Goal: Register for event/course

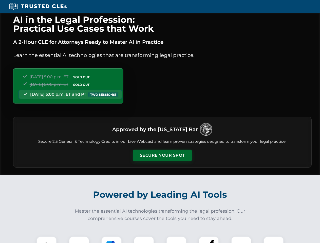
click at [162, 156] on button "Secure Your Spot" at bounding box center [162, 156] width 59 height 12
click at [47, 240] on img at bounding box center [46, 246] width 15 height 15
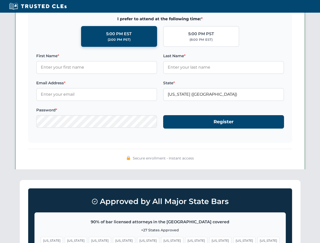
click at [185, 240] on span "[US_STATE]" at bounding box center [196, 240] width 22 height 7
click at [233, 240] on span "[US_STATE]" at bounding box center [244, 240] width 22 height 7
